Goal: Task Accomplishment & Management: Use online tool/utility

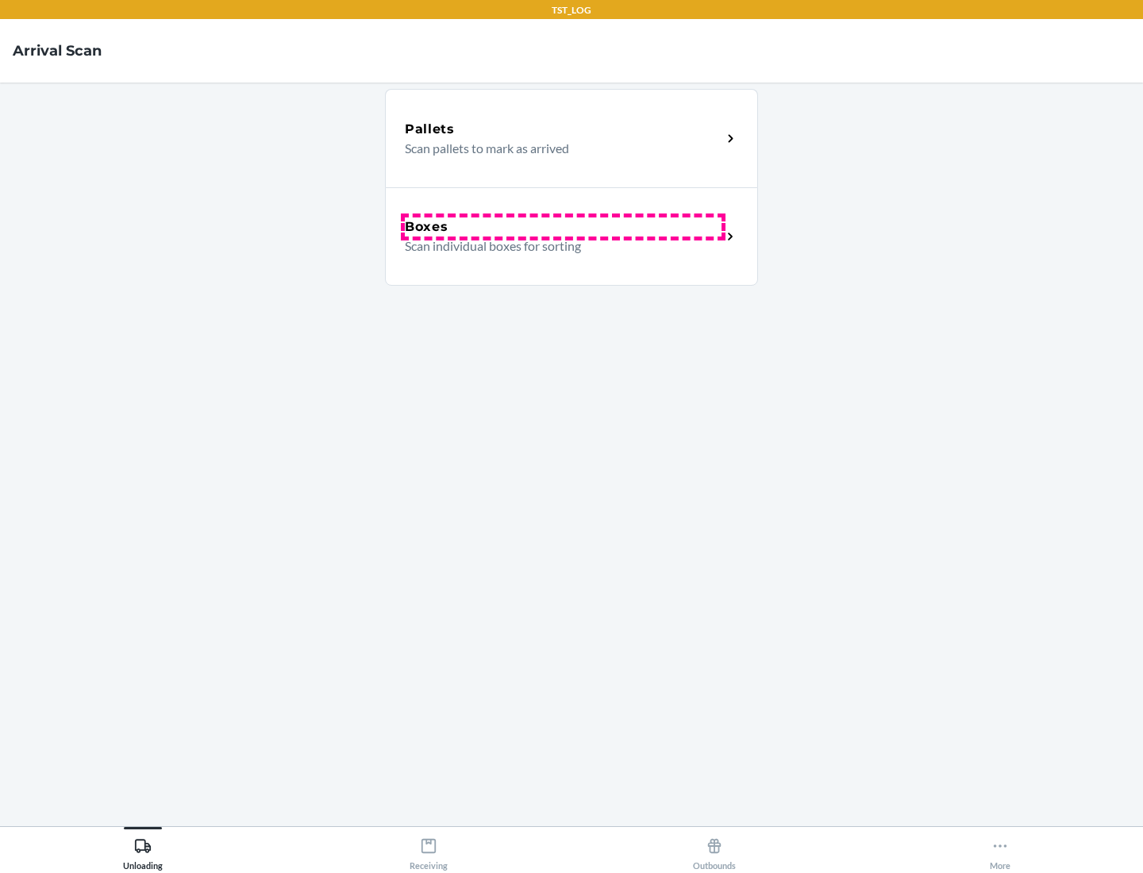
click at [563, 227] on div "Boxes" at bounding box center [563, 226] width 317 height 19
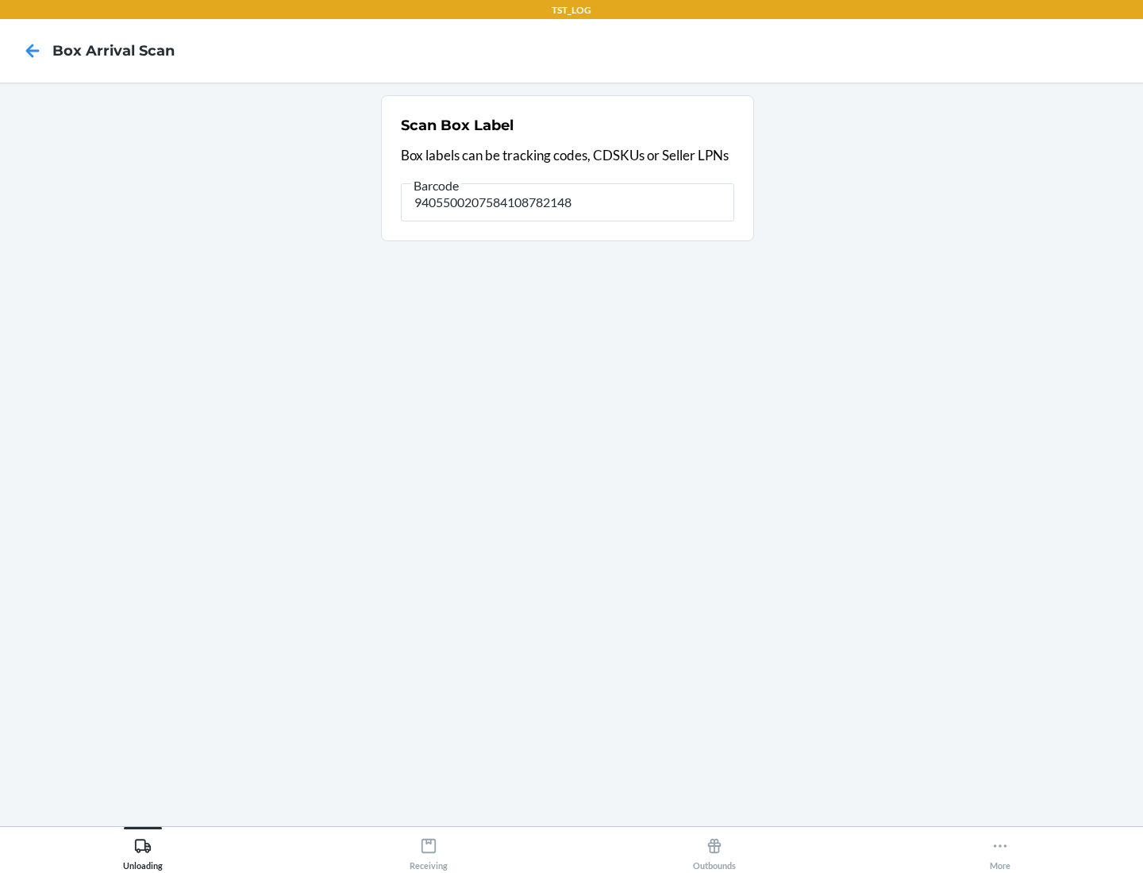
type input "9405500207584108782148"
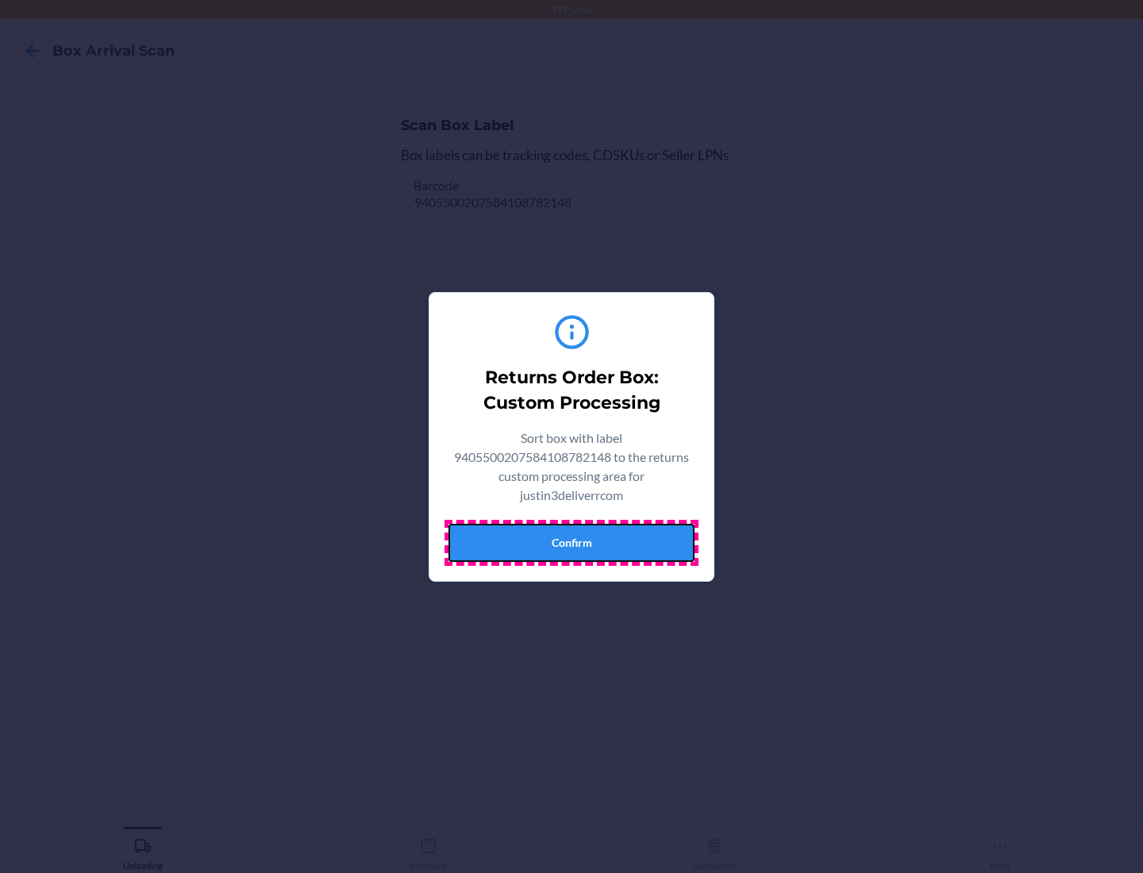
click at [571, 542] on button "Confirm" at bounding box center [571, 543] width 246 height 38
